Goal: Transaction & Acquisition: Purchase product/service

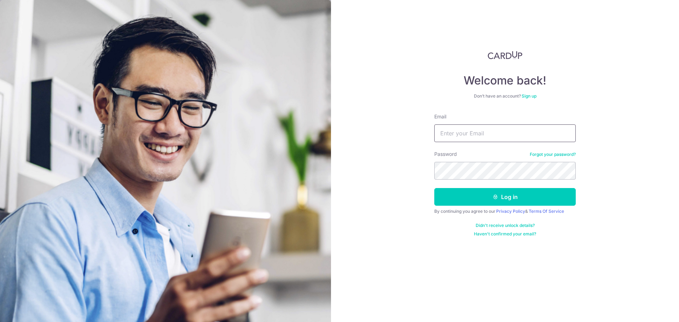
click at [449, 137] on input "Email" at bounding box center [504, 134] width 141 height 18
type input "wilsonlc007@hotmail.com"
click at [434, 188] on button "Log in" at bounding box center [504, 197] width 141 height 18
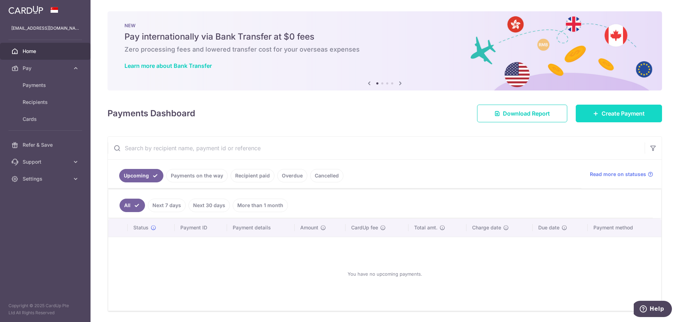
click at [597, 118] on body "wilsonlc007@hotmail.com Home Pay Payments Recipients Cards Refer & Save Support…" at bounding box center [339, 161] width 679 height 322
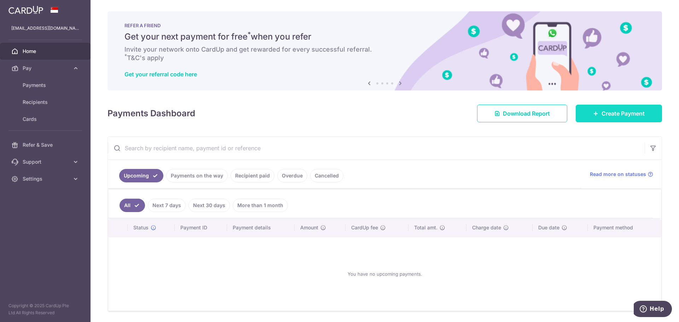
click at [636, 110] on span "Create Payment" at bounding box center [623, 113] width 43 height 8
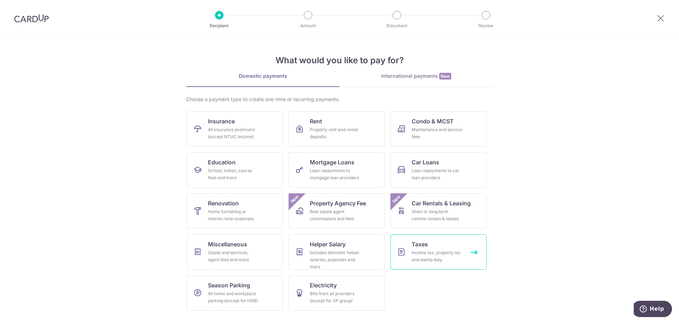
click at [409, 250] on link "Taxes Income tax, property tax and stamp duty" at bounding box center [439, 252] width 96 height 35
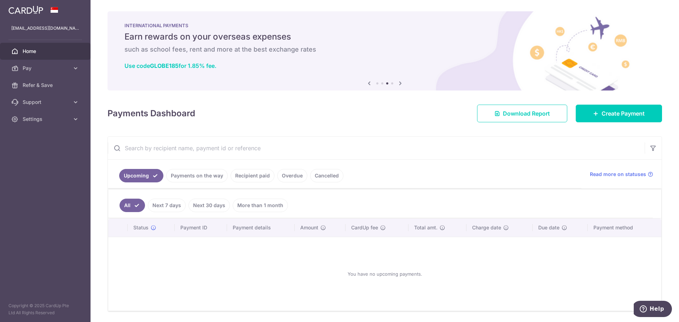
drag, startPoint x: 25, startPoint y: 11, endPoint x: 31, endPoint y: 8, distance: 6.7
click at [25, 11] on img at bounding box center [25, 10] width 35 height 8
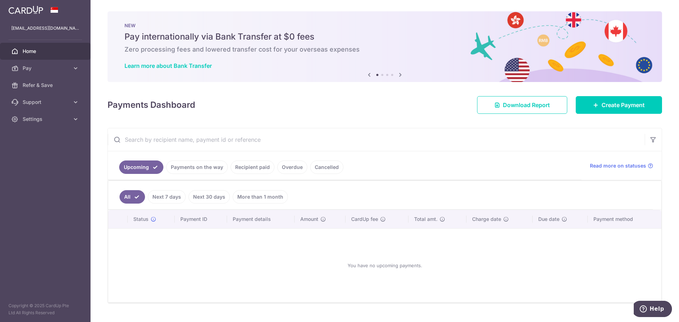
click at [28, 11] on img at bounding box center [25, 10] width 35 height 8
click at [399, 74] on icon at bounding box center [400, 74] width 8 height 9
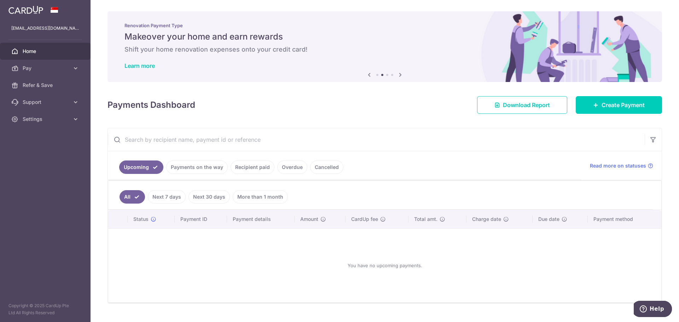
click at [399, 74] on icon at bounding box center [400, 74] width 8 height 9
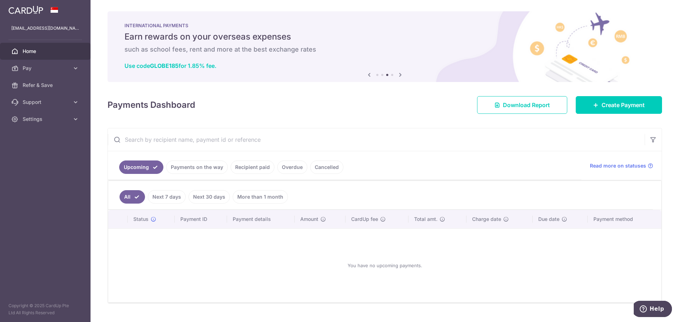
click at [399, 74] on icon at bounding box center [400, 74] width 8 height 9
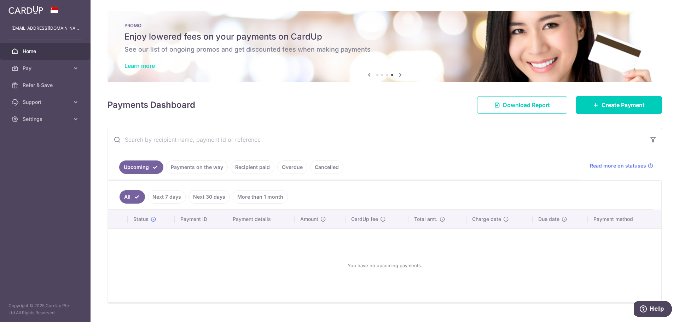
click at [134, 67] on link "Learn more" at bounding box center [140, 65] width 30 height 7
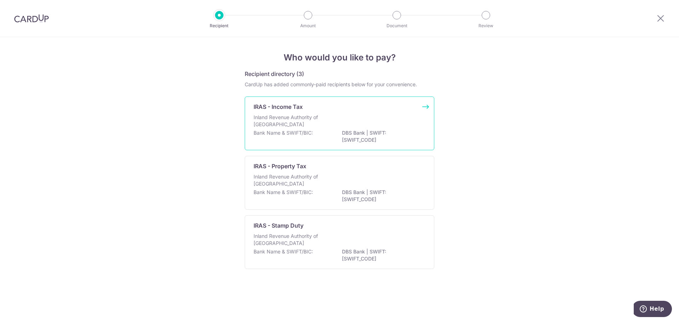
click at [337, 129] on div "Inland Revenue Authority of [GEOGRAPHIC_DATA]" at bounding box center [340, 122] width 172 height 16
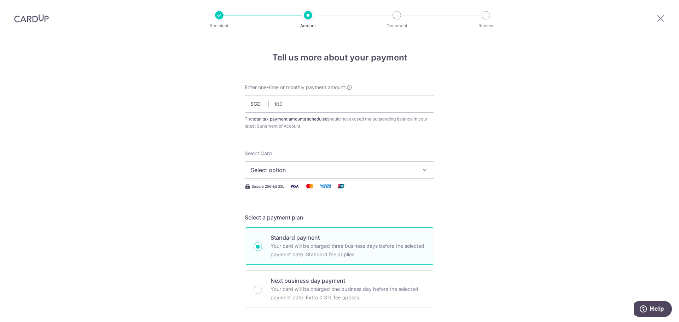
type input "100.00"
click at [375, 167] on span "Select option" at bounding box center [333, 170] width 165 height 8
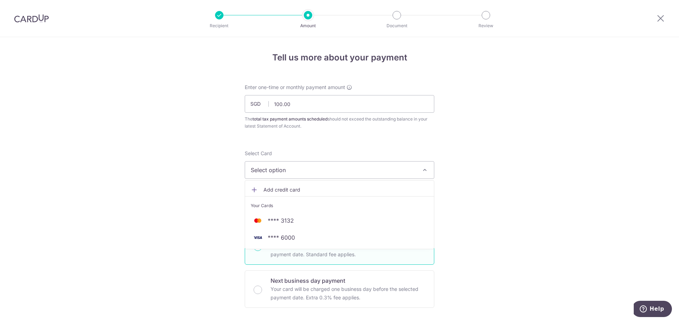
click at [278, 190] on span "Add credit card" at bounding box center [346, 189] width 165 height 7
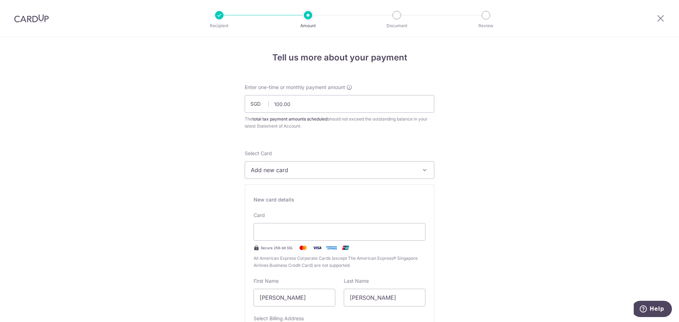
click at [310, 164] on button "Add new card" at bounding box center [340, 170] width 190 height 18
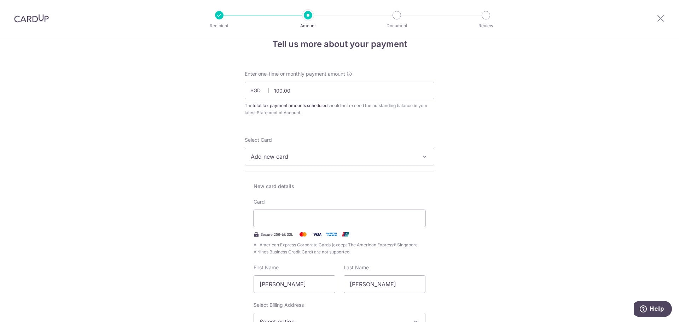
scroll to position [35, 0]
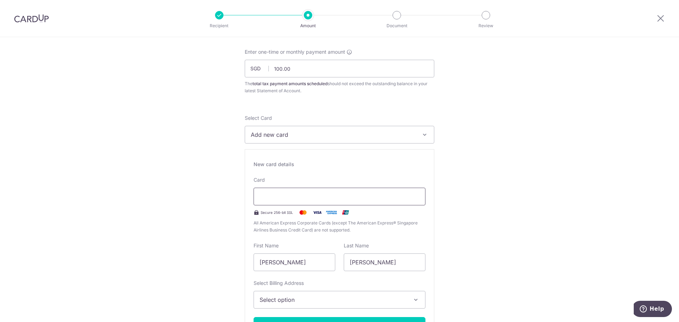
click at [309, 191] on div at bounding box center [340, 197] width 172 height 18
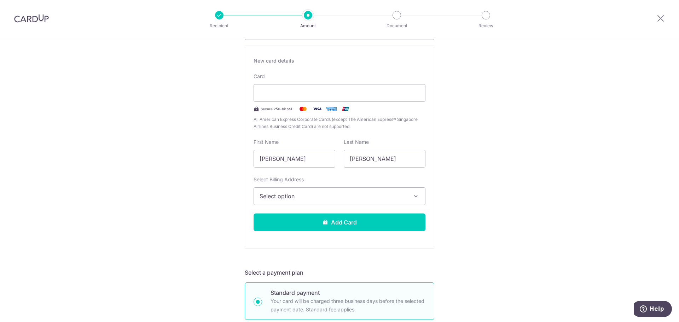
scroll to position [141, 0]
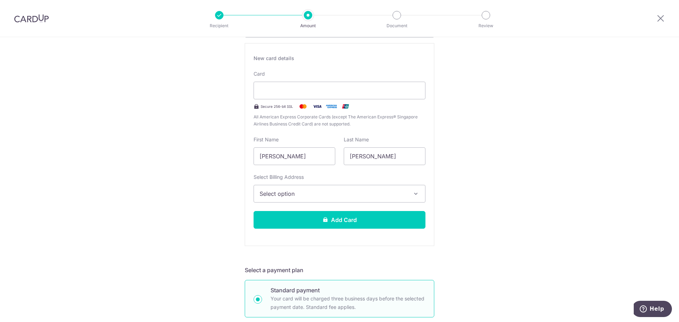
click at [334, 188] on div "Select Billing Address Select option Add Billing Address My Billing Addresses 5…" at bounding box center [340, 188] width 172 height 29
click at [291, 157] on input "Zongheng Wilson" at bounding box center [295, 157] width 82 height 18
type input "Man Yin Mary"
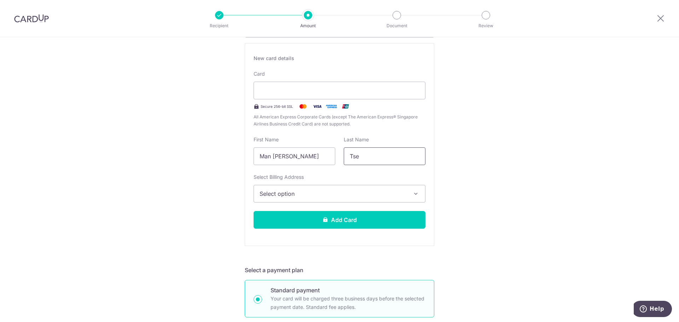
type input "Tse"
click at [281, 198] on button "Select option" at bounding box center [340, 194] width 172 height 18
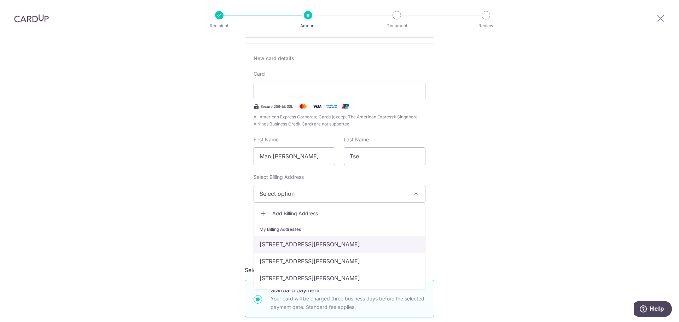
click at [279, 243] on link "55H Jalan Lim Tai See, Singapore, Singapore, Singapore-266231" at bounding box center [339, 244] width 171 height 17
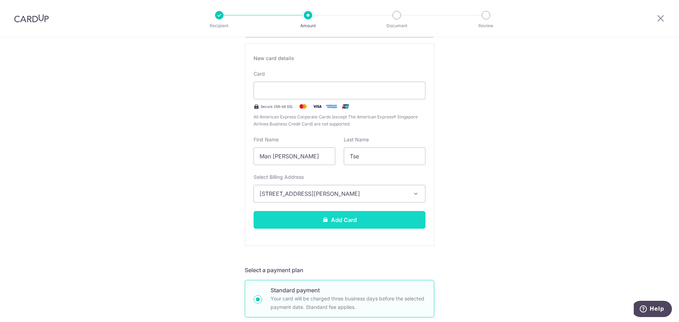
click at [323, 220] on icon at bounding box center [326, 220] width 6 height 6
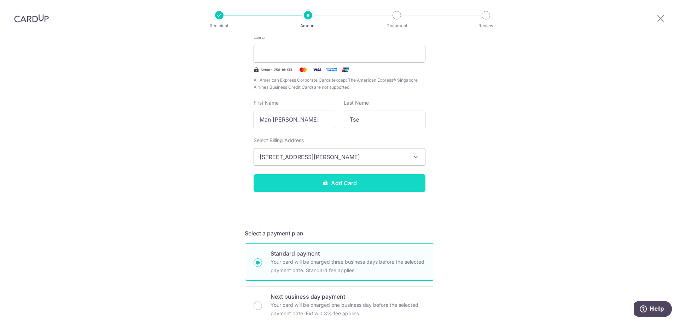
scroll to position [212, 0]
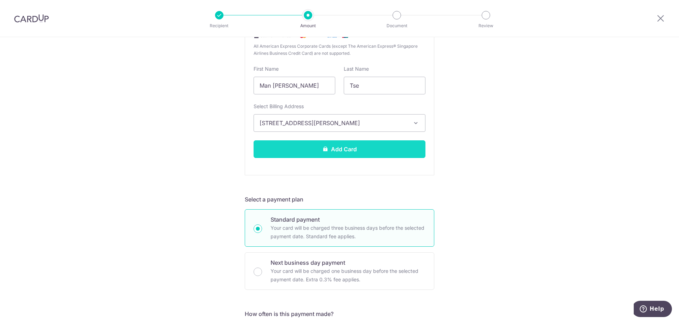
click at [373, 143] on button "Add Card" at bounding box center [340, 149] width 172 height 18
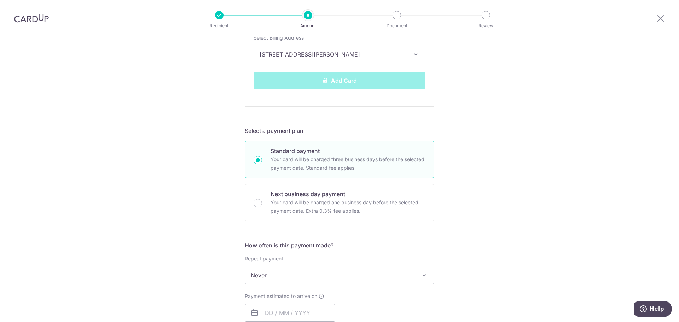
scroll to position [283, 0]
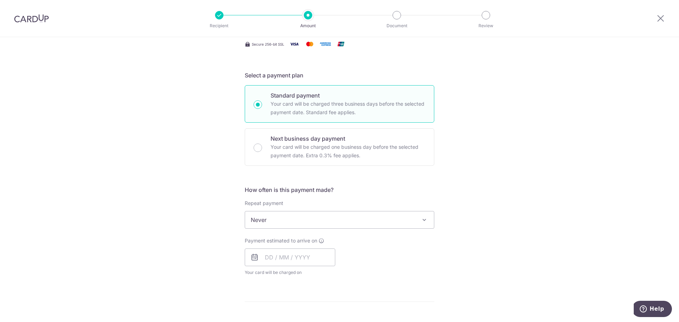
scroll to position [177, 0]
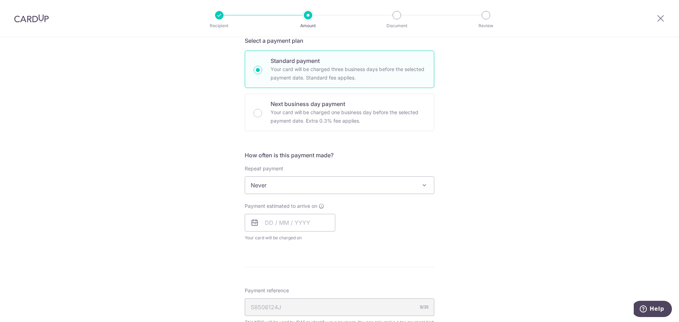
click at [299, 188] on span "Never" at bounding box center [339, 185] width 189 height 17
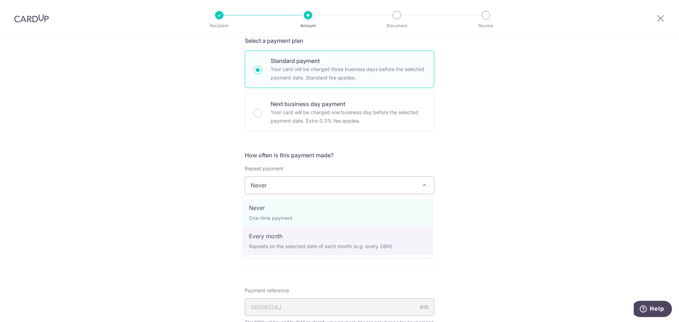
select select "3"
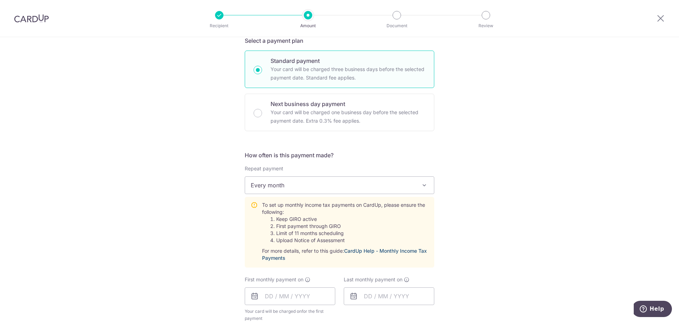
click at [366, 249] on link "CardUp Help - Monthly Income Tax Payments" at bounding box center [344, 254] width 165 height 13
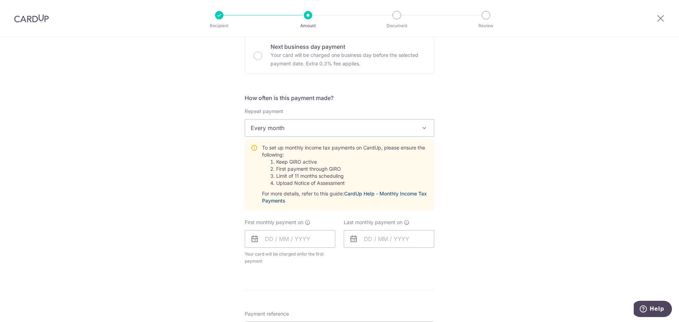
scroll to position [248, 0]
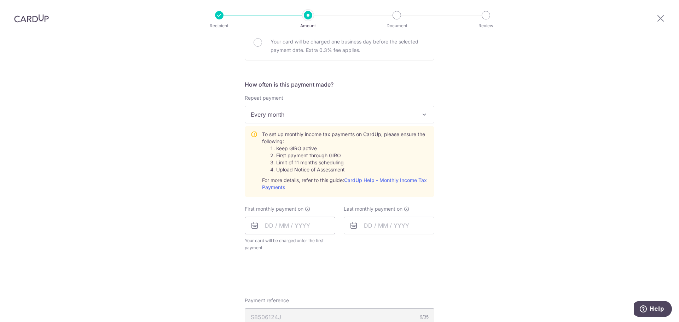
click at [301, 227] on input "text" at bounding box center [290, 226] width 91 height 18
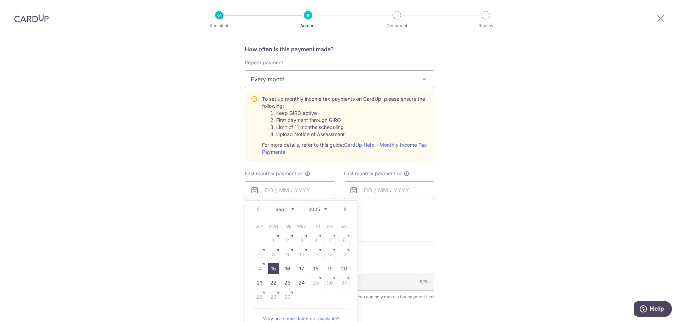
click at [271, 268] on link "15" at bounding box center [273, 268] width 11 height 11
type input "15/09/2025"
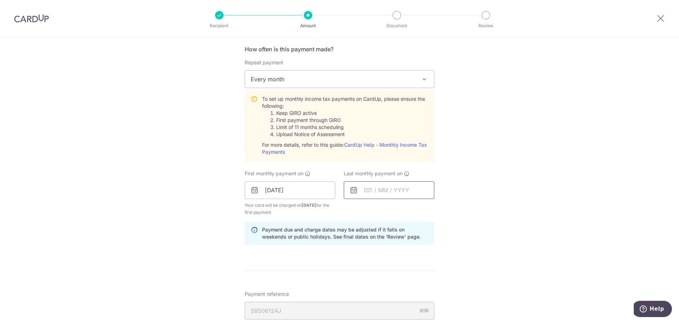
click at [378, 189] on input "text" at bounding box center [389, 190] width 91 height 18
click at [440, 210] on link "Next" at bounding box center [444, 209] width 8 height 8
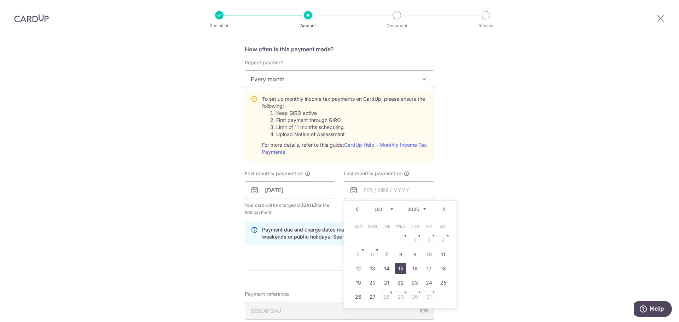
click at [397, 268] on link "15" at bounding box center [400, 268] width 11 height 11
type input "15/10/2025"
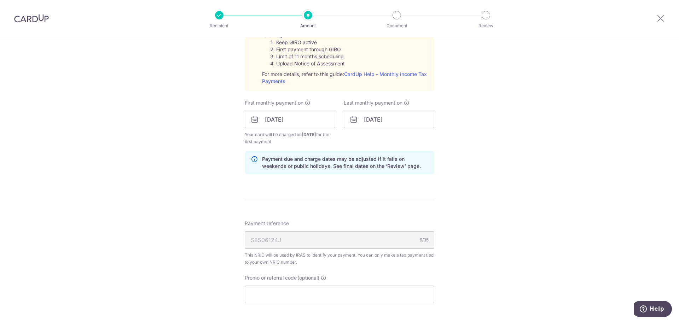
scroll to position [389, 0]
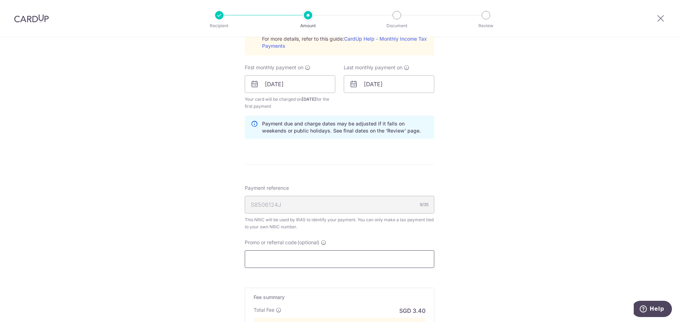
click at [319, 254] on input "Promo or referral code (optional)" at bounding box center [340, 259] width 190 height 18
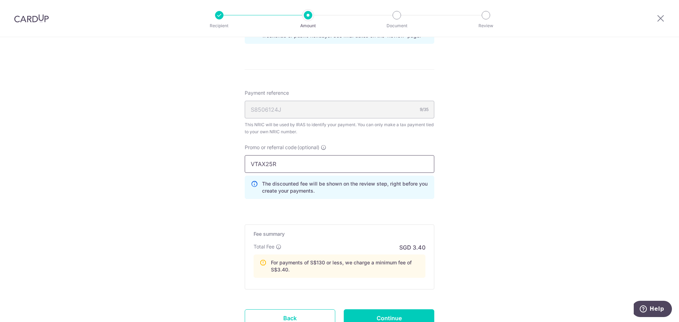
scroll to position [495, 0]
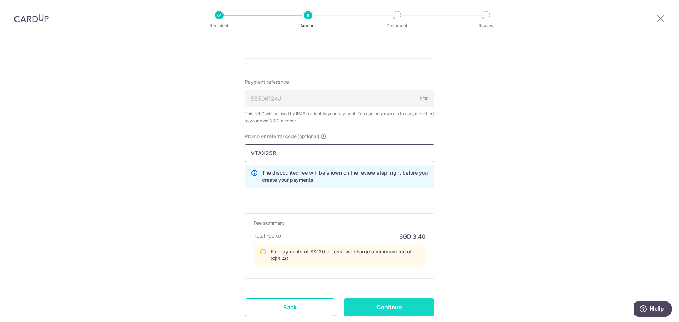
type input "VTAX25R"
drag, startPoint x: 388, startPoint y: 305, endPoint x: 390, endPoint y: 298, distance: 6.9
click at [387, 304] on input "Continue" at bounding box center [389, 308] width 91 height 18
type input "Create Schedule"
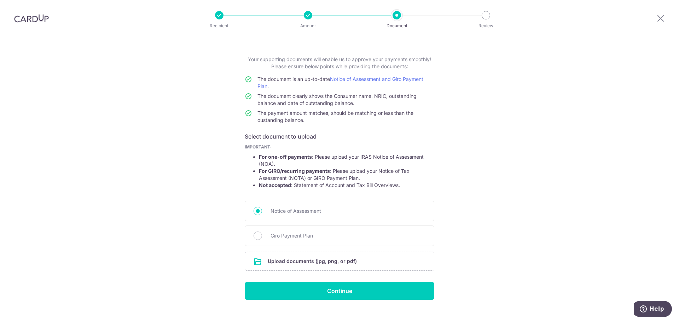
scroll to position [35, 0]
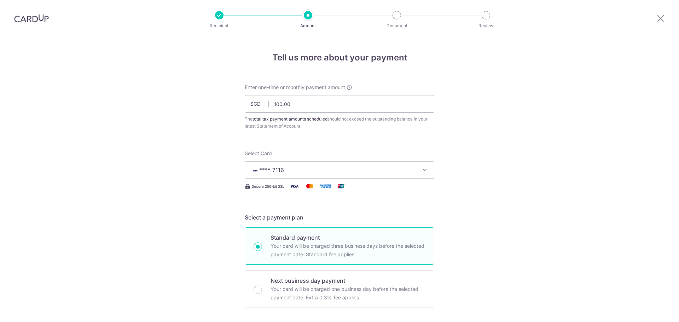
select select "1"
